Goal: Navigation & Orientation: Find specific page/section

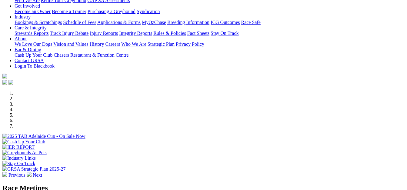
scroll to position [141, 0]
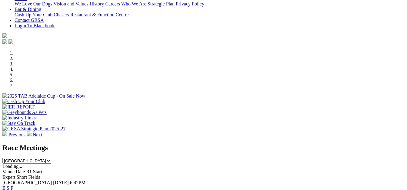
click at [146, 56] on li at bounding box center [210, 58] width 390 height 5
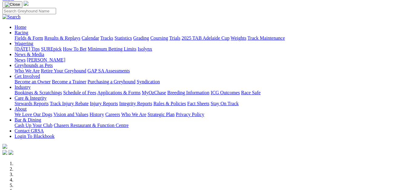
scroll to position [28, 0]
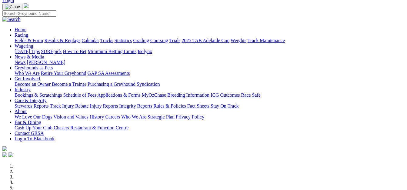
click at [175, 174] on li at bounding box center [210, 176] width 390 height 5
click at [206, 180] on li at bounding box center [210, 182] width 390 height 5
click at [235, 185] on li at bounding box center [210, 187] width 390 height 5
click at [265, 190] on li at bounding box center [210, 193] width 390 height 5
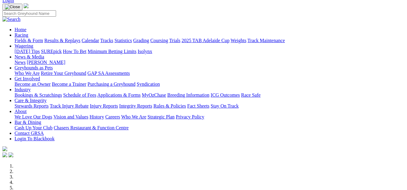
click at [142, 169] on li at bounding box center [210, 171] width 390 height 5
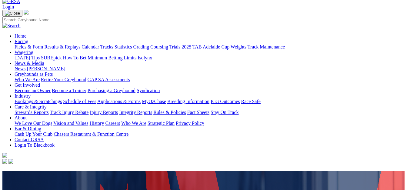
scroll to position [29, 0]
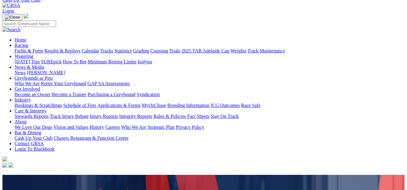
click at [128, 135] on link "Chasers Restaurant & Function Centre" at bounding box center [91, 137] width 75 height 5
